Goal: Check status: Check status

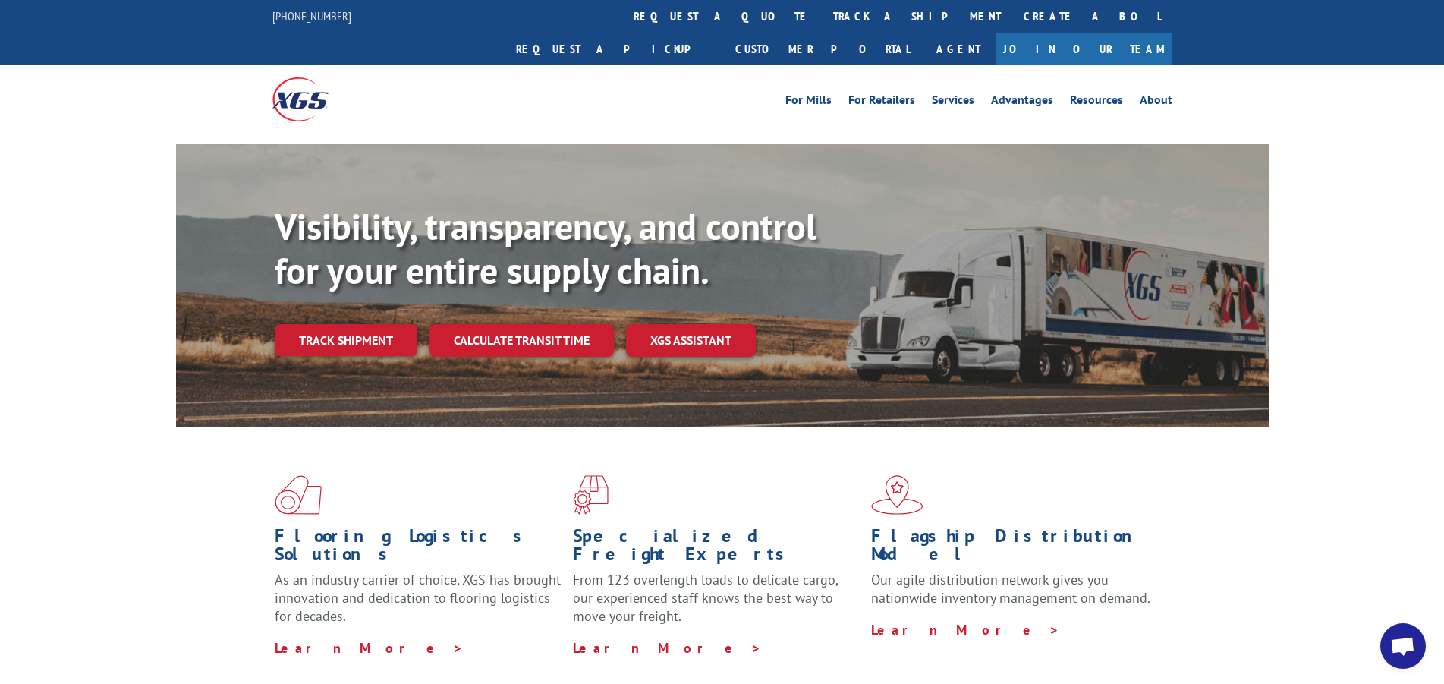
click at [345, 324] on link "Track shipment" at bounding box center [346, 340] width 143 height 32
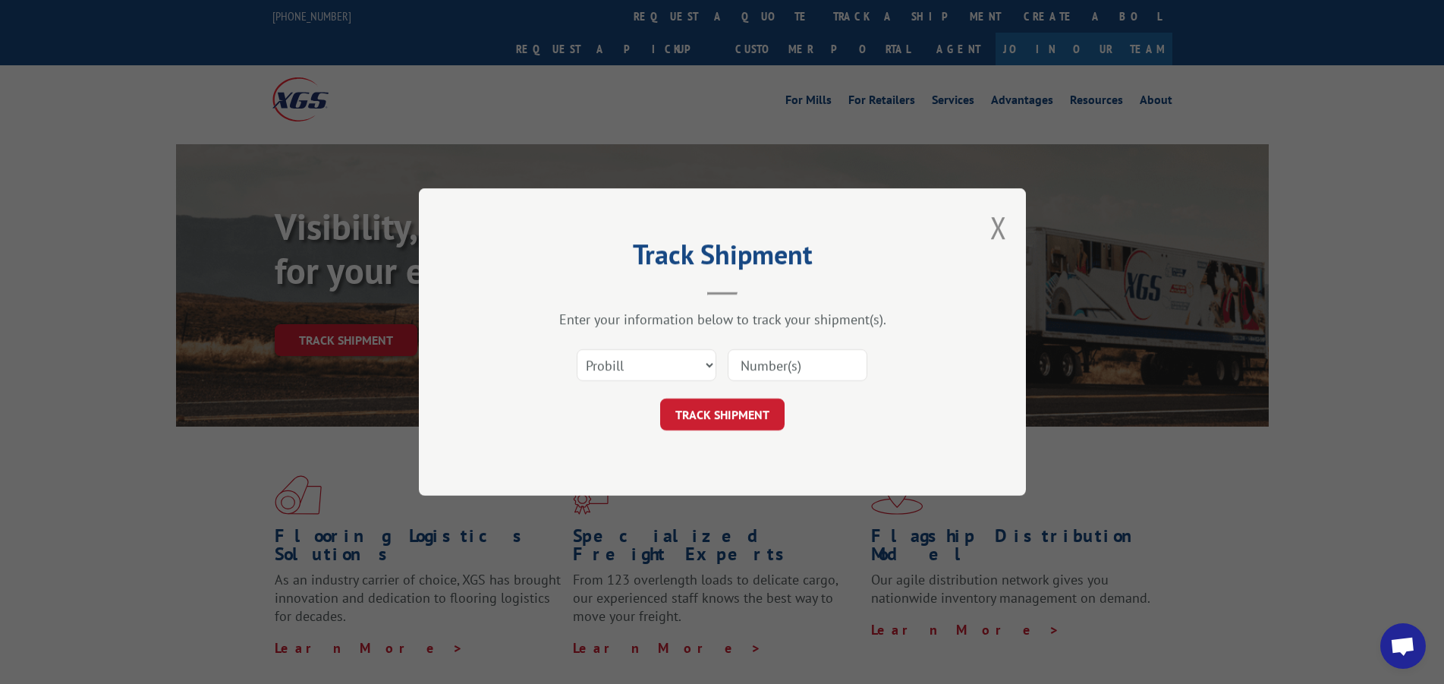
click at [766, 379] on input at bounding box center [798, 365] width 140 height 32
type input "17601295"
click at [737, 417] on button "TRACK SHIPMENT" at bounding box center [722, 414] width 124 height 32
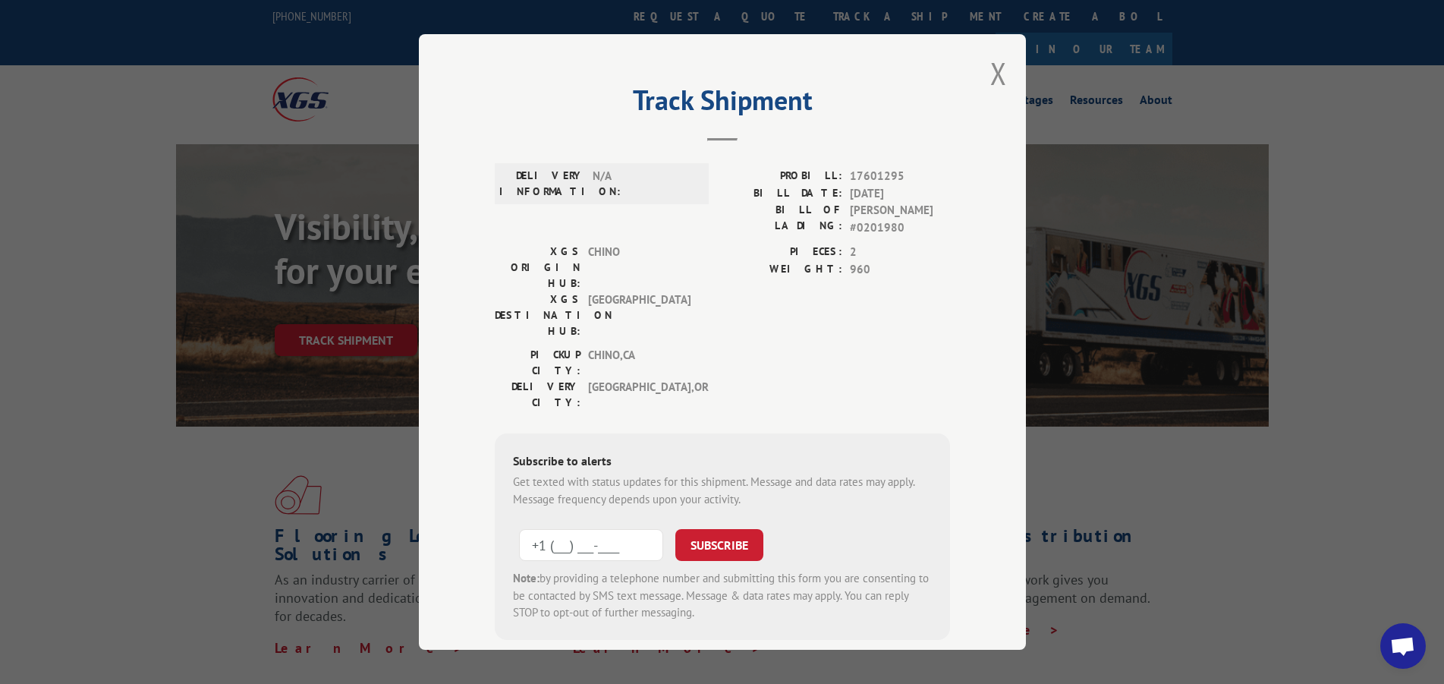
click at [558, 529] on input "+1 (___) ___-____" at bounding box center [591, 545] width 144 height 32
type input "[PHONE_NUMBER]"
click at [708, 529] on button "SUBSCRIBE" at bounding box center [719, 545] width 88 height 32
click at [992, 78] on button "Close modal" at bounding box center [998, 73] width 17 height 40
